Goal: Task Accomplishment & Management: Use online tool/utility

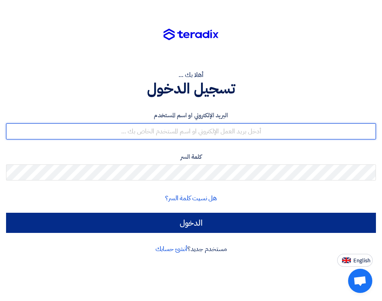
type input "[EMAIL_ADDRESS][DOMAIN_NAME]"
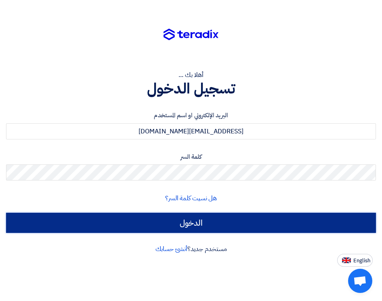
click at [209, 223] on input "الدخول" at bounding box center [191, 223] width 370 height 20
type input "Sign in"
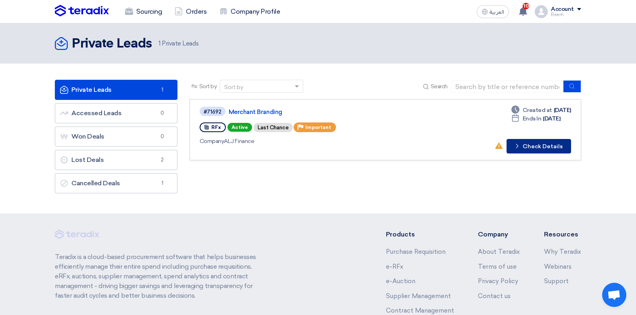
click at [381, 144] on button "Check details Check Details" at bounding box center [539, 146] width 65 height 15
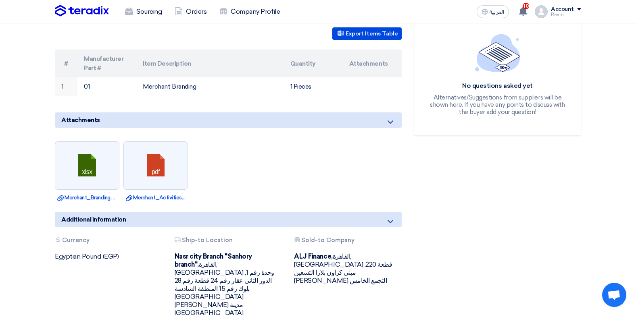
scroll to position [323, 0]
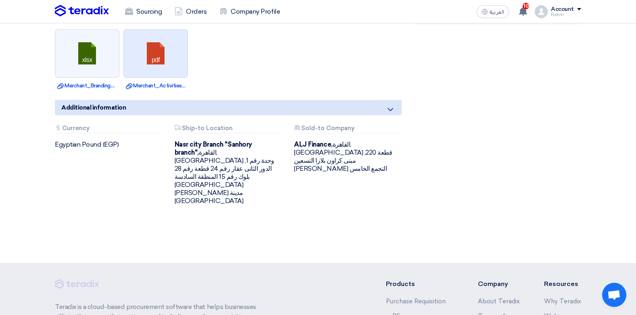
click at [155, 54] on link at bounding box center [156, 54] width 65 height 48
